Goal: Task Accomplishment & Management: Complete application form

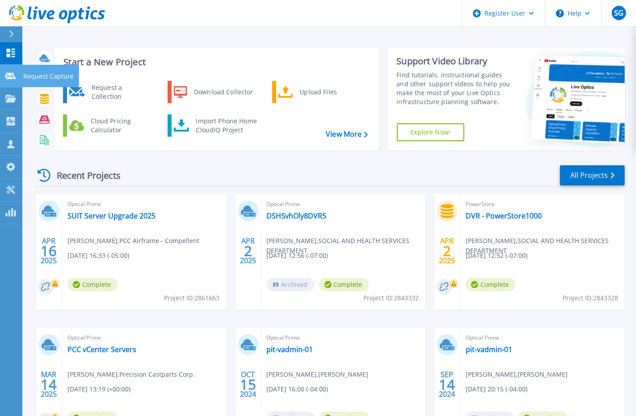
click at [19, 75] on link "Request Capture Request Capture" at bounding box center [11, 76] width 22 height 23
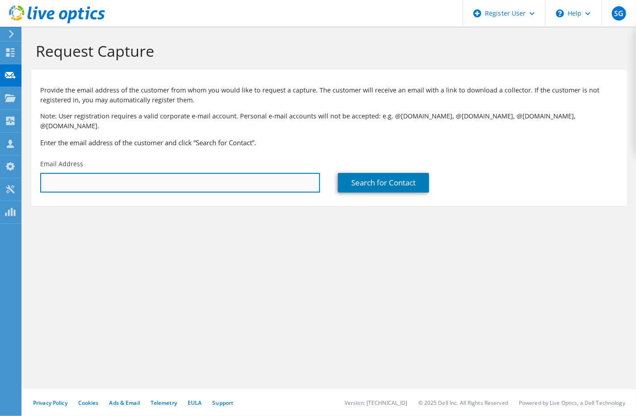
paste input "mailto:christian.condra@consumercellular.com"
drag, startPoint x: 65, startPoint y: 173, endPoint x: 36, endPoint y: 172, distance: 29.1
click at [36, 172] on div "Email Address mailto:christian.condra@consumercellular.com" at bounding box center [180, 176] width 298 height 42
click at [172, 173] on input "[EMAIL_ADDRESS][PERSON_NAME][DOMAIN_NAME]" at bounding box center [180, 183] width 280 height 20
type input "[EMAIL_ADDRESS][PERSON_NAME][DOMAIN_NAME]"
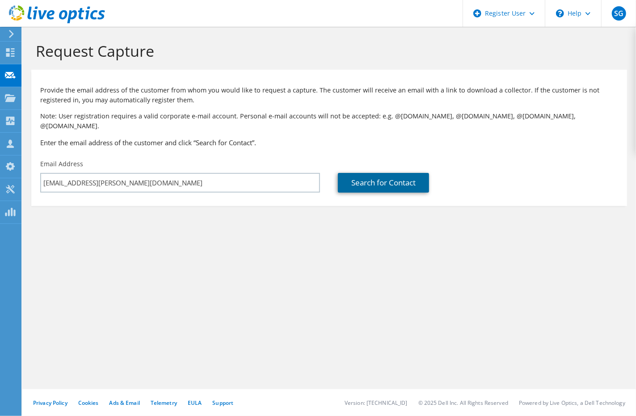
click at [389, 173] on link "Search for Contact" at bounding box center [383, 183] width 91 height 20
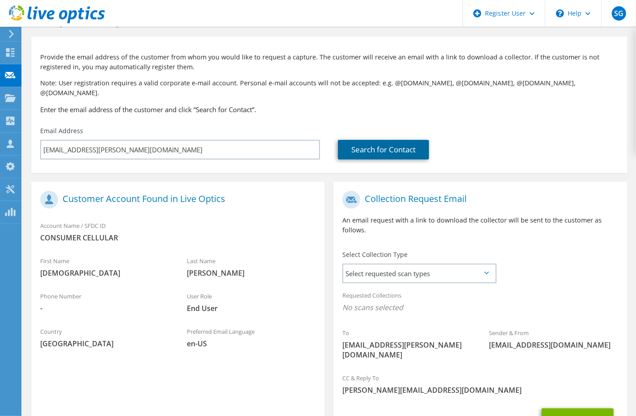
scroll to position [50, 0]
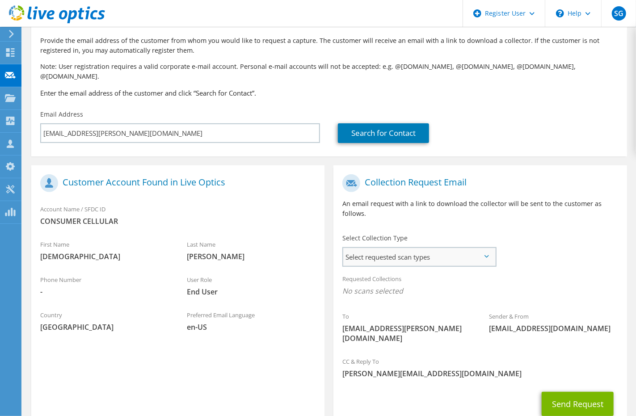
click at [415, 248] on span "Select requested scan types" at bounding box center [419, 257] width 152 height 18
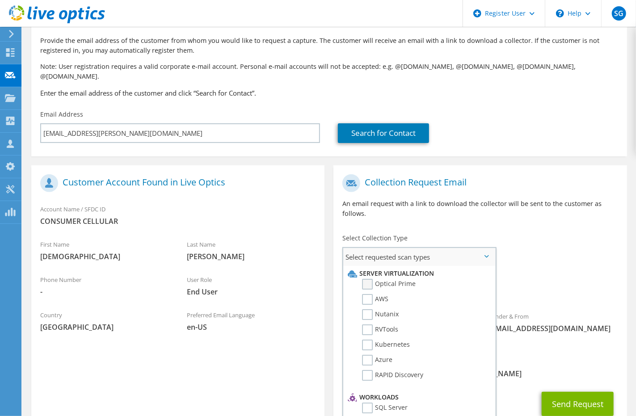
click at [371, 279] on label "Optical Prime" at bounding box center [389, 284] width 54 height 11
click at [0, 0] on input "Optical Prime" at bounding box center [0, 0] width 0 height 0
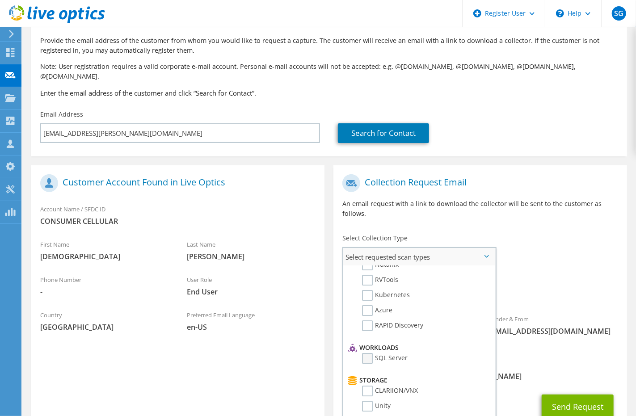
click at [368, 353] on label "SQL Server" at bounding box center [385, 358] width 46 height 11
click at [0, 0] on input "SQL Server" at bounding box center [0, 0] width 0 height 0
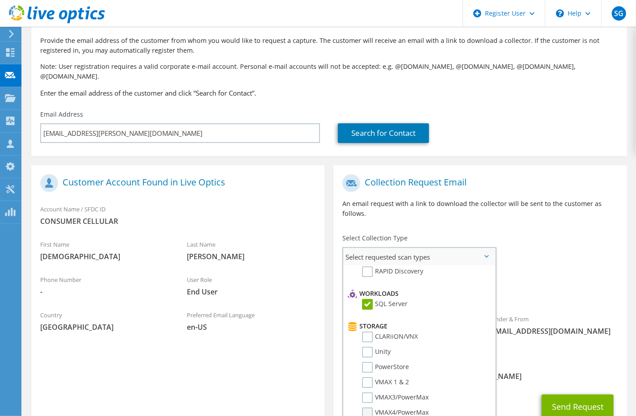
scroll to position [121, 0]
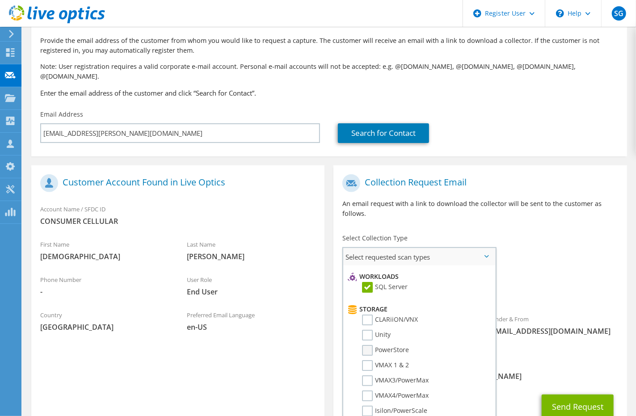
click at [370, 345] on label "PowerStore" at bounding box center [385, 350] width 47 height 11
click at [0, 0] on input "PowerStore" at bounding box center [0, 0] width 0 height 0
click at [368, 330] on label "Unity" at bounding box center [376, 335] width 29 height 11
click at [0, 0] on input "Unity" at bounding box center [0, 0] width 0 height 0
click at [369, 345] on label "PowerStore" at bounding box center [385, 350] width 47 height 11
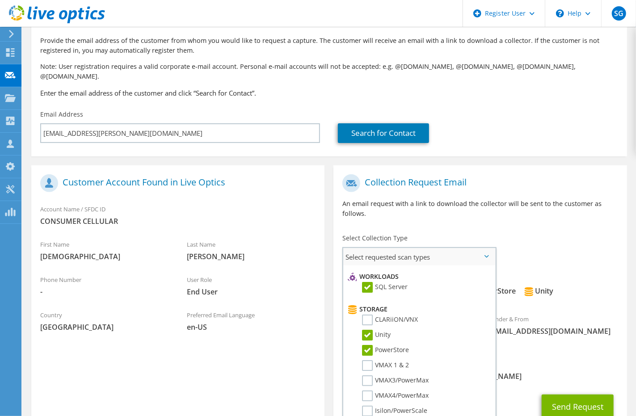
click at [0, 0] on input "PowerStore" at bounding box center [0, 0] width 0 height 0
click at [0, 0] on input "SC" at bounding box center [0, 0] width 0 height 0
click at [365, 330] on label "Unity" at bounding box center [376, 335] width 29 height 11
click at [0, 0] on input "Unity" at bounding box center [0, 0] width 0 height 0
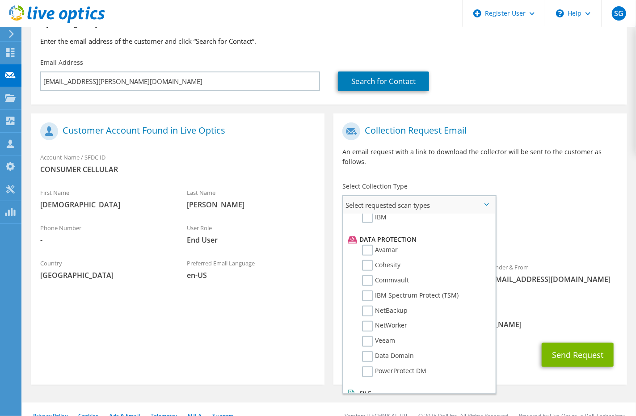
scroll to position [105, 0]
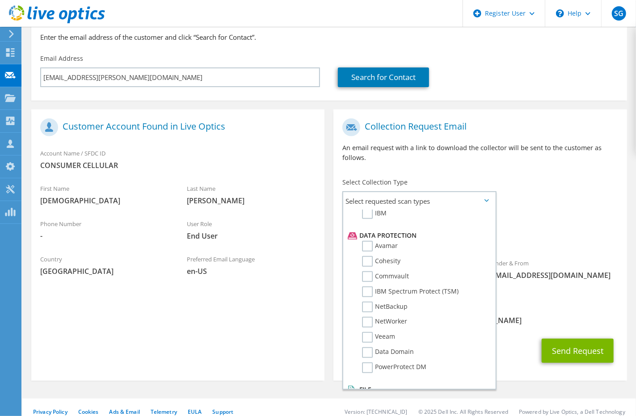
click at [538, 299] on div "CC & Reply To Scott.G@Dell.com" at bounding box center [479, 314] width 293 height 31
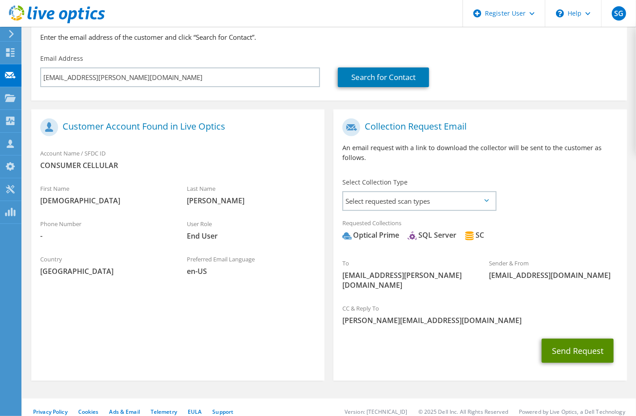
click at [586, 339] on button "Send Request" at bounding box center [578, 351] width 72 height 24
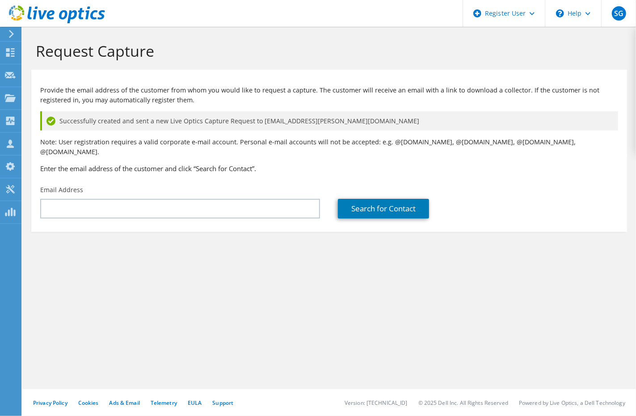
click at [539, 278] on div "Request Capture Provide the email address of the customer from whom you would l…" at bounding box center [329, 221] width 614 height 389
click at [45, 49] on div "Dashboard" at bounding box center [42, 53] width 42 height 22
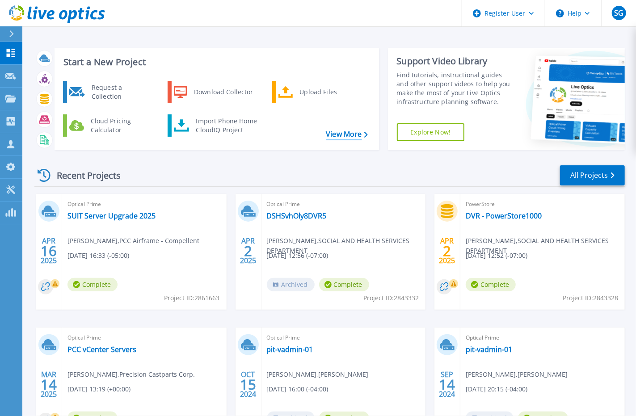
click at [340, 131] on link "View More" at bounding box center [347, 134] width 42 height 8
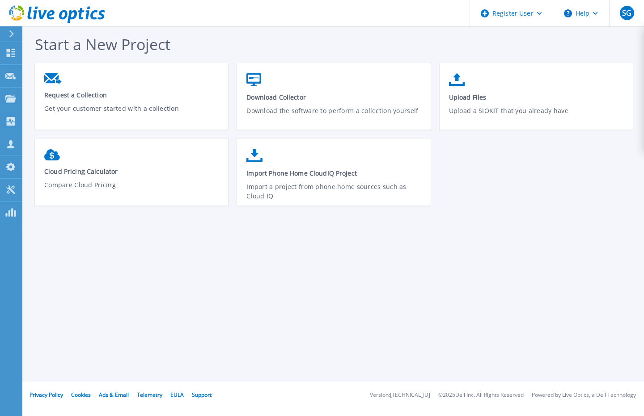
click at [11, 28] on div at bounding box center [15, 33] width 14 height 15
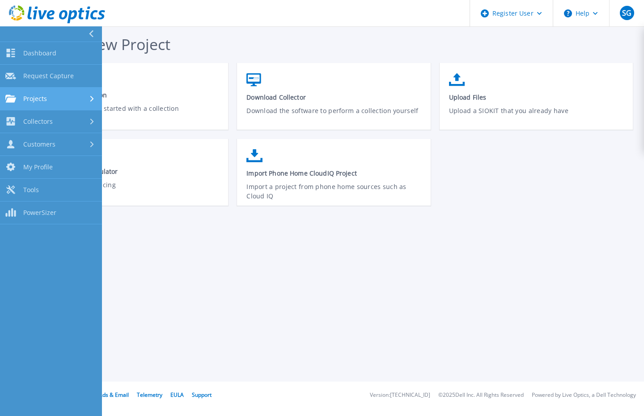
click at [42, 91] on link "Projects Projects" at bounding box center [51, 99] width 102 height 23
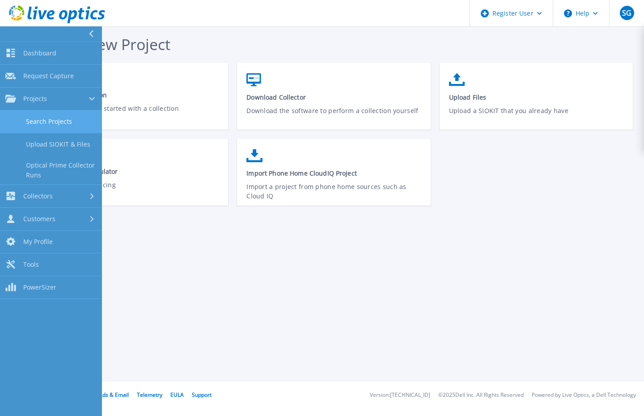
click at [56, 126] on link "Search Projects" at bounding box center [51, 121] width 102 height 23
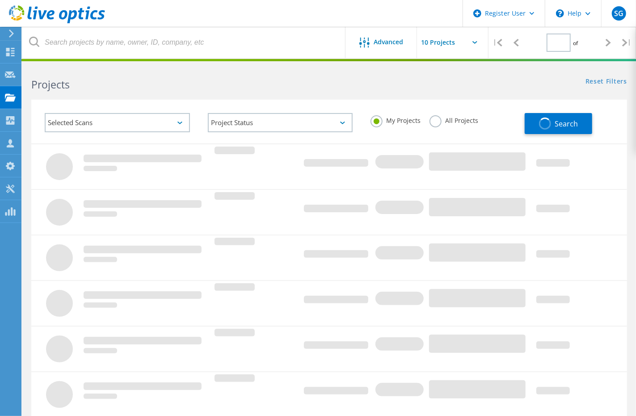
type input "1"
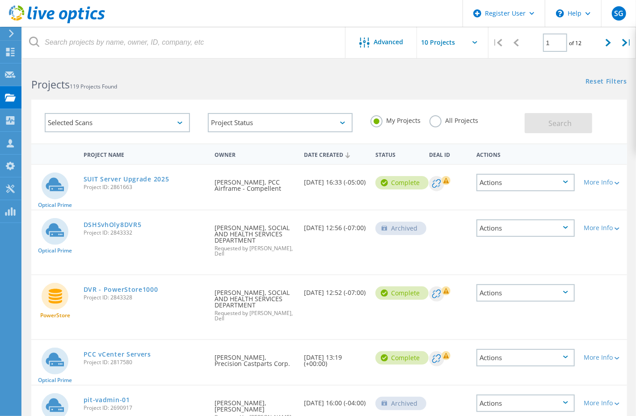
click at [324, 154] on div "Date Created" at bounding box center [335, 154] width 72 height 17
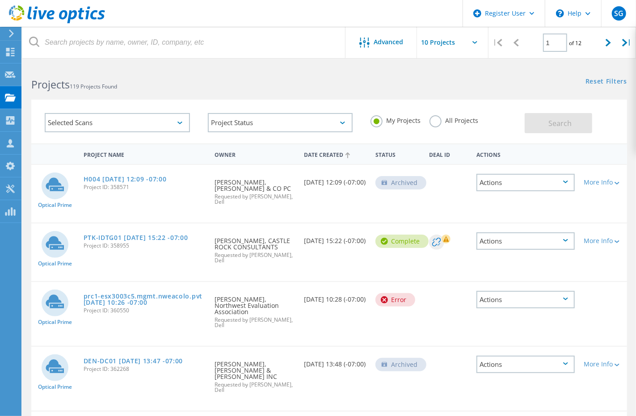
click at [324, 154] on div "Date Created" at bounding box center [335, 154] width 72 height 17
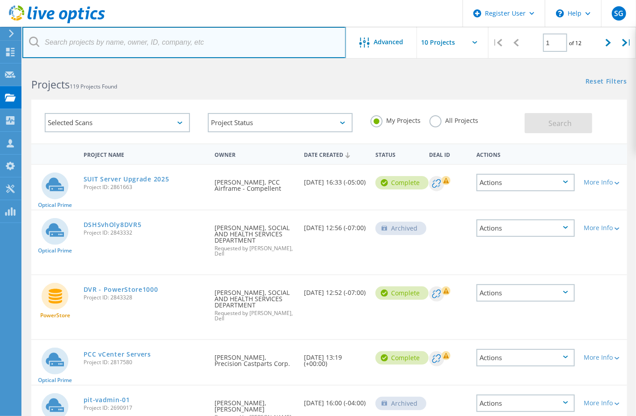
click at [102, 42] on input "text" at bounding box center [184, 42] width 324 height 31
paste input "mailto:christian.condra@consumercellular.com"
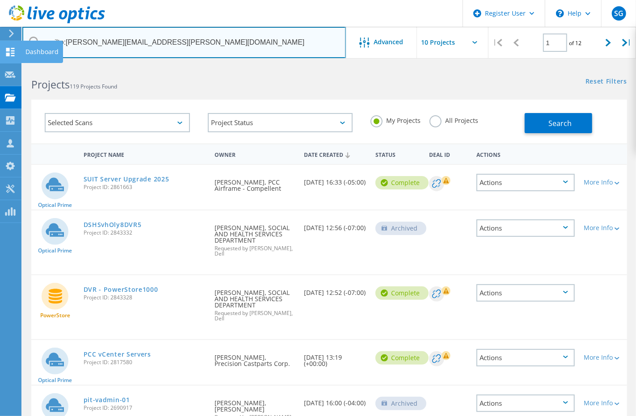
drag, startPoint x: 66, startPoint y: 43, endPoint x: 20, endPoint y: 41, distance: 46.1
click at [20, 65] on div "Register User \n Help Explore Helpful Articles Contact Support SG Dell User Sco…" at bounding box center [318, 412] width 636 height 695
click at [194, 46] on input "[EMAIL_ADDRESS][PERSON_NAME][DOMAIN_NAME]" at bounding box center [184, 42] width 324 height 31
type input "[EMAIL_ADDRESS][PERSON_NAME][DOMAIN_NAME]"
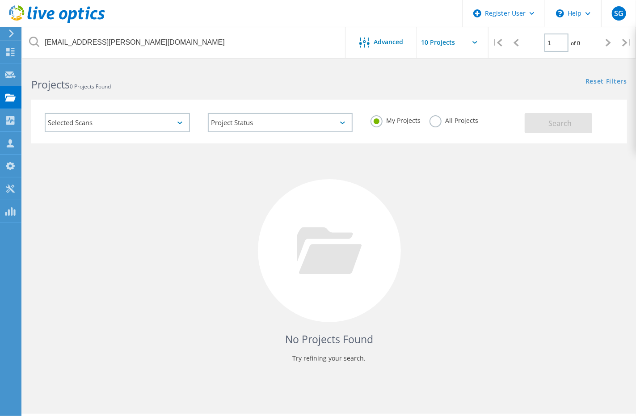
click at [126, 119] on div "Selected Scans" at bounding box center [117, 122] width 145 height 19
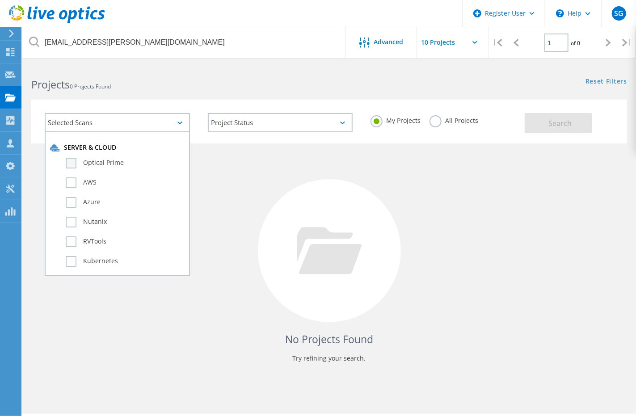
click at [70, 163] on label "Optical Prime" at bounding box center [125, 163] width 119 height 11
click at [0, 0] on input "Optical Prime" at bounding box center [0, 0] width 0 height 0
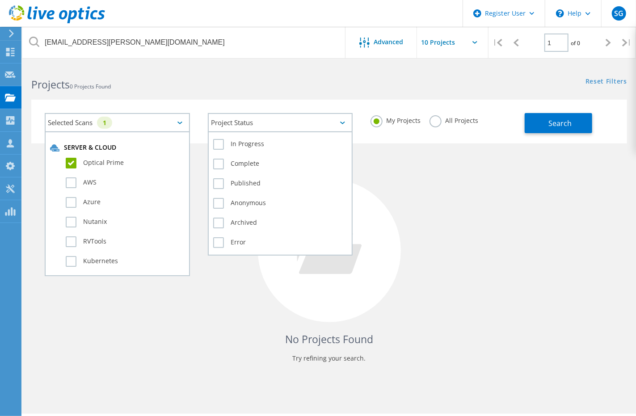
click at [316, 126] on div "Project Status" at bounding box center [280, 122] width 145 height 19
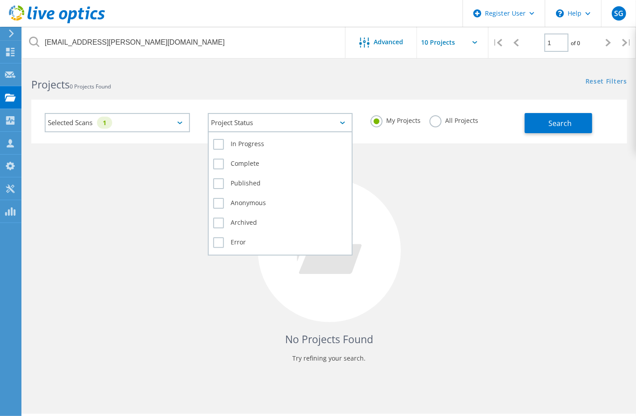
click at [316, 126] on div "Project Status" at bounding box center [280, 122] width 145 height 19
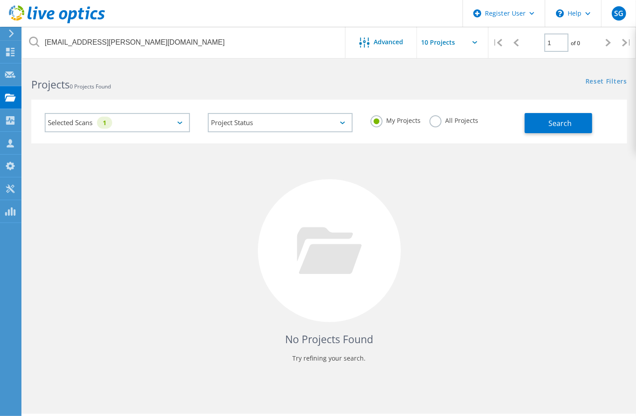
click at [453, 122] on label "All Projects" at bounding box center [454, 119] width 49 height 8
click at [0, 0] on input "All Projects" at bounding box center [0, 0] width 0 height 0
click at [580, 119] on button "Search" at bounding box center [558, 123] width 67 height 20
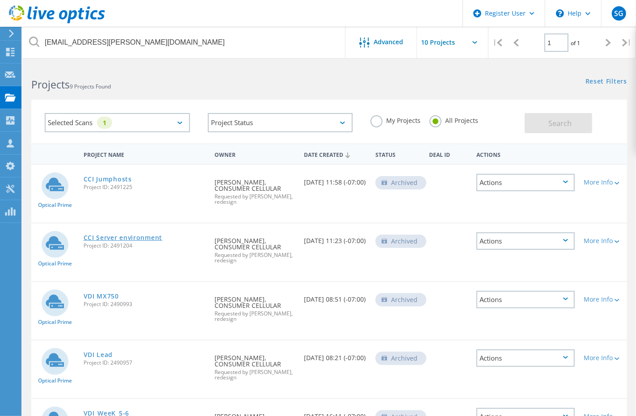
click at [124, 236] on link "CCI Server environment" at bounding box center [123, 238] width 79 height 6
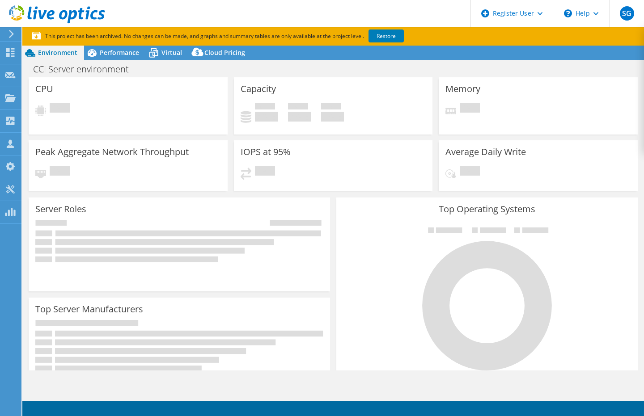
select select "USD"
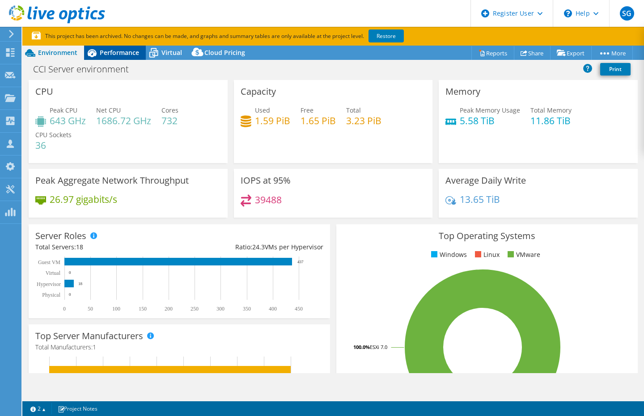
click at [117, 51] on span "Performance" at bounding box center [119, 52] width 39 height 8
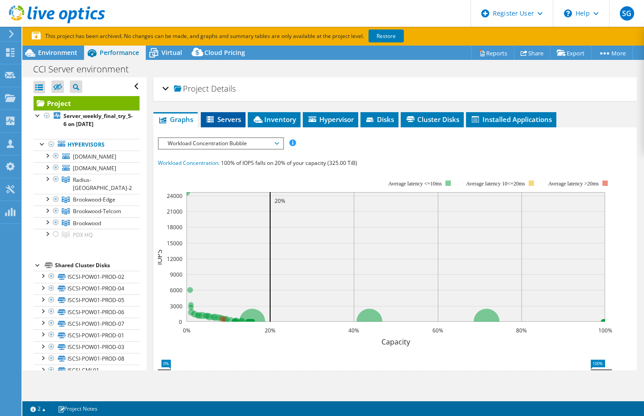
click at [218, 113] on li "Servers" at bounding box center [223, 119] width 45 height 15
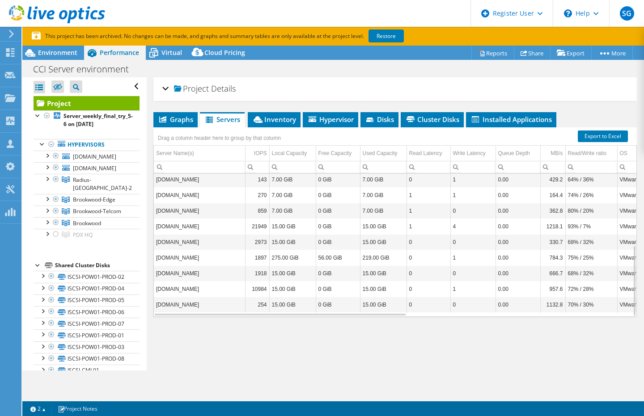
scroll to position [84, 0]
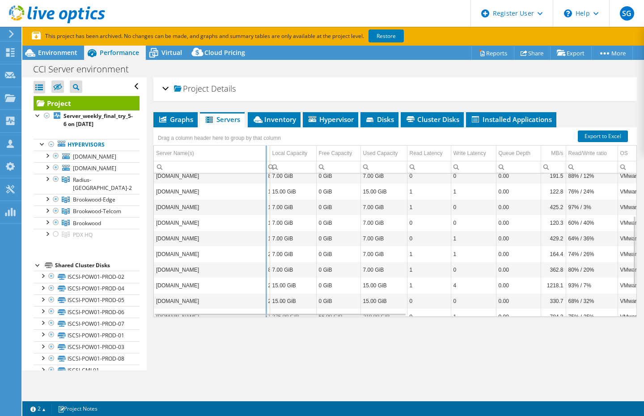
drag, startPoint x: 245, startPoint y: 151, endPoint x: 325, endPoint y: 151, distance: 79.6
click at [325, 151] on div "Drag a column header here to group by that column Server Name(s) IOPS Local Cap…" at bounding box center [394, 222] width 483 height 190
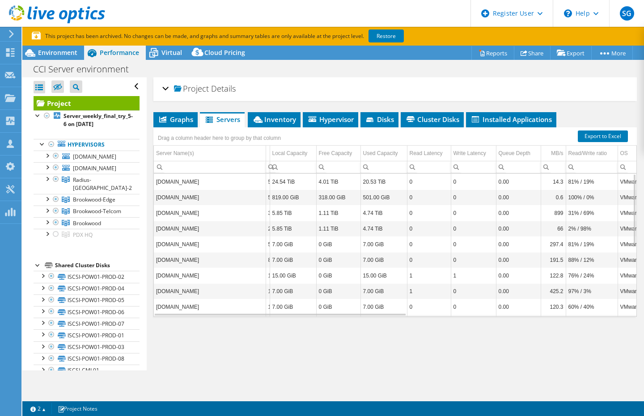
scroll to position [144, 0]
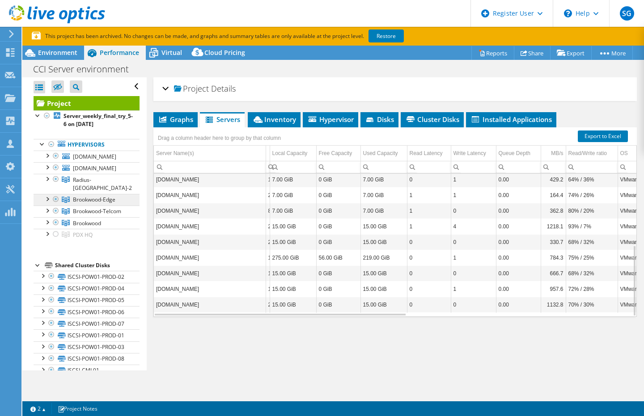
click at [105, 192] on span "Brookwood-Edge" at bounding box center [102, 184] width 59 height 16
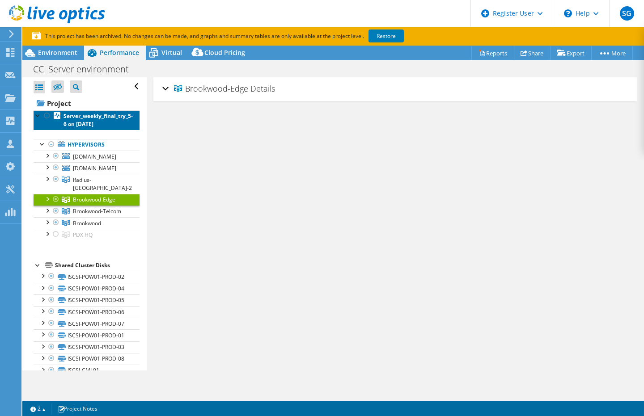
click at [85, 122] on b "Server_weekly_final_try_5-6 on 5/9/2024" at bounding box center [97, 120] width 69 height 16
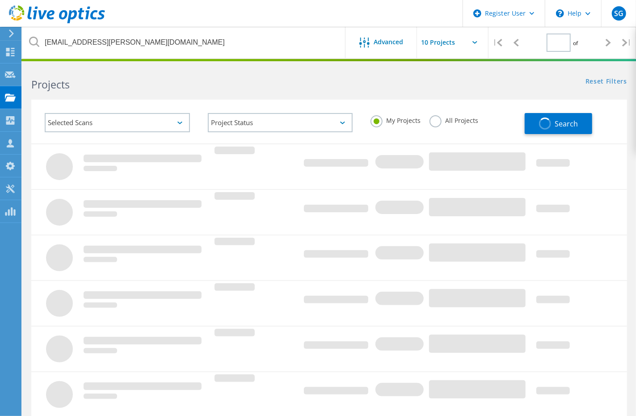
type input "1"
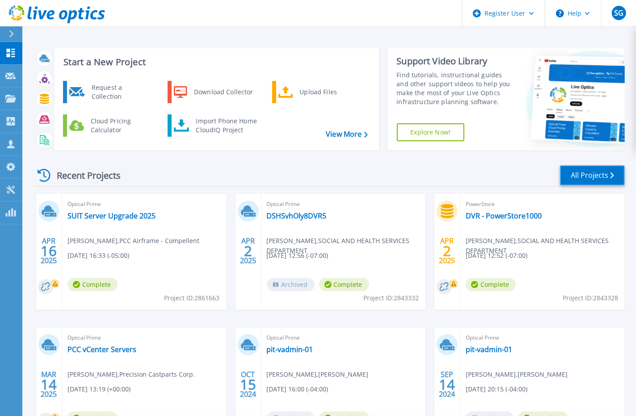
click at [582, 167] on link "All Projects" at bounding box center [592, 175] width 65 height 20
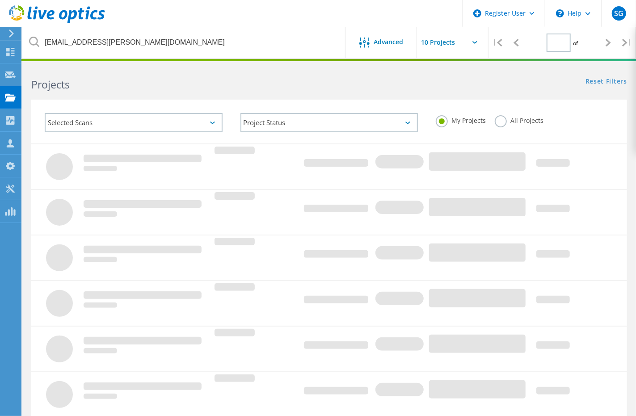
type input "1"
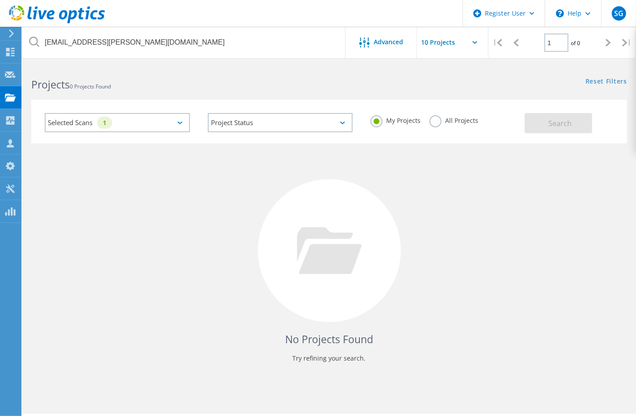
click at [375, 119] on label "My Projects" at bounding box center [396, 119] width 50 height 8
click at [0, 0] on input "My Projects" at bounding box center [0, 0] width 0 height 0
click at [433, 119] on label "All Projects" at bounding box center [454, 119] width 49 height 8
click at [0, 0] on input "All Projects" at bounding box center [0, 0] width 0 height 0
